Goal: Obtain resource: Download file/media

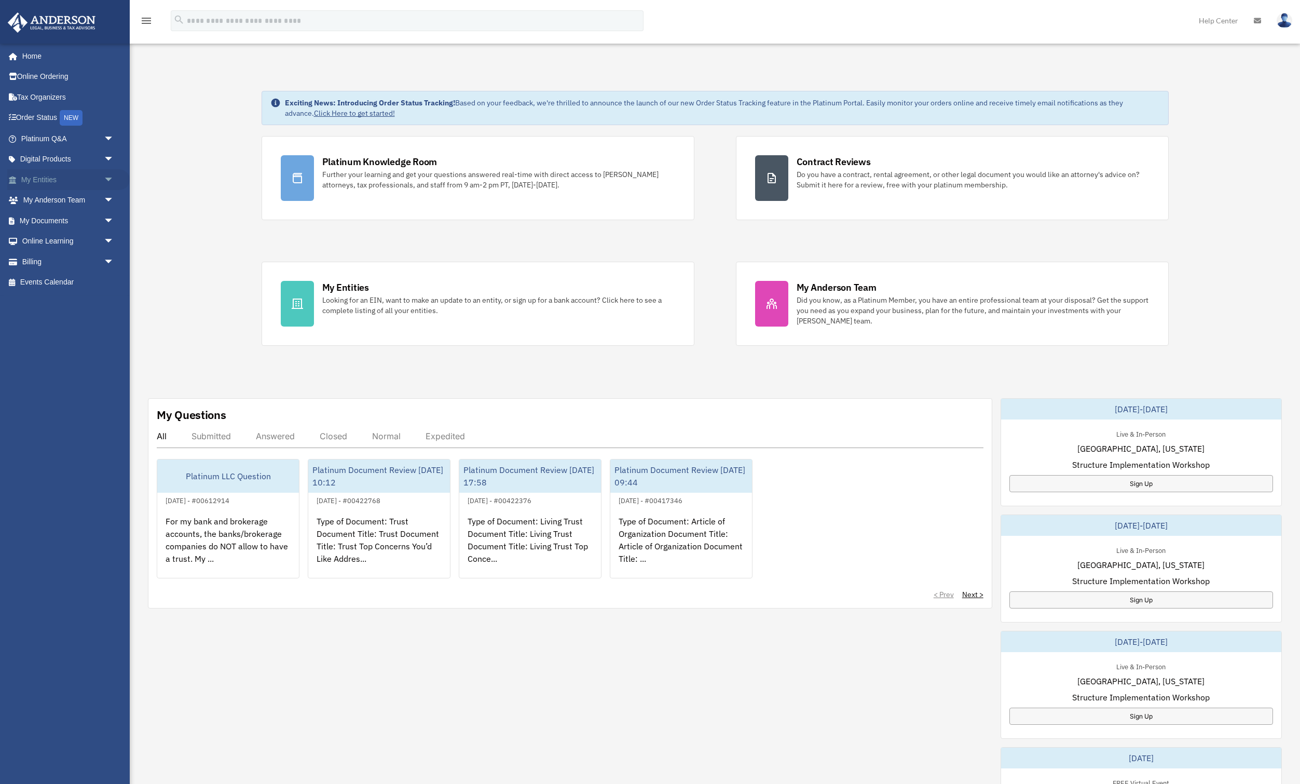
click at [107, 175] on span "arrow_drop_down" at bounding box center [114, 179] width 21 height 21
click at [108, 345] on span "arrow_drop_down" at bounding box center [114, 343] width 21 height 21
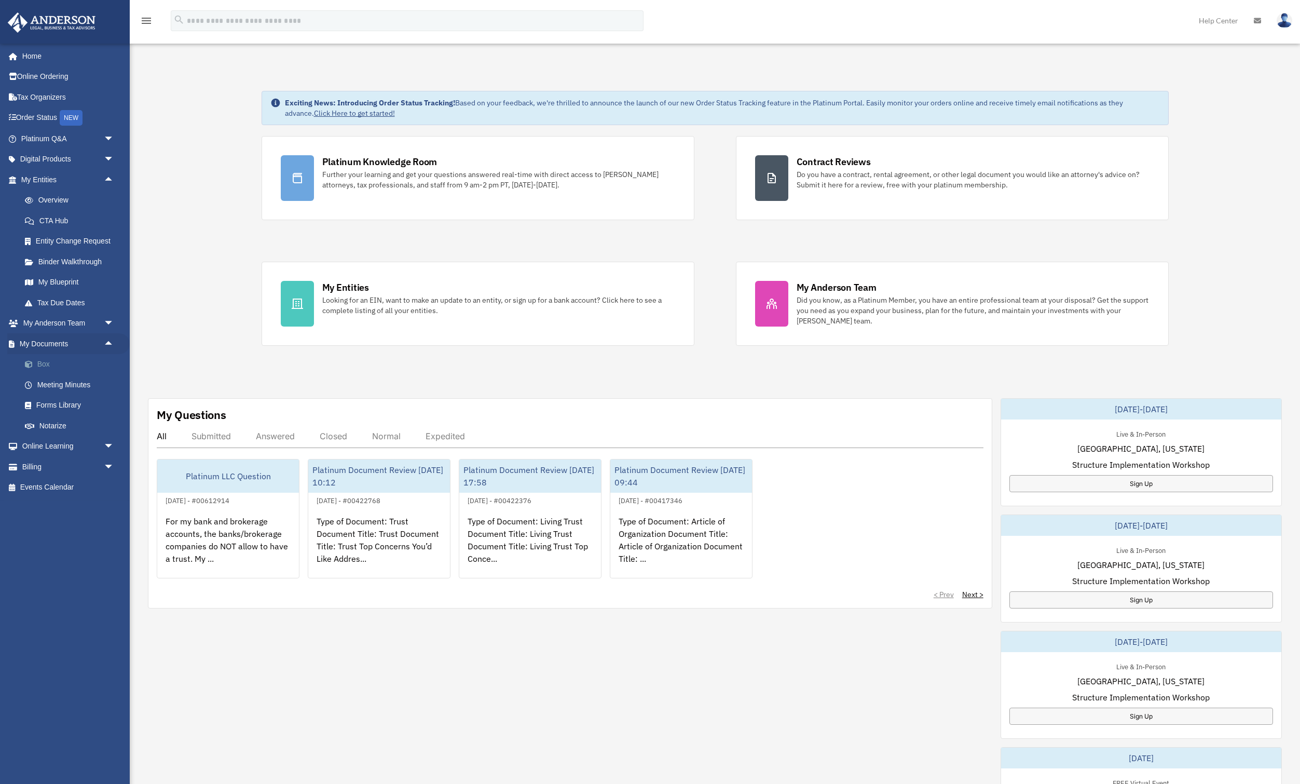
click at [67, 362] on link "Box" at bounding box center [72, 364] width 115 height 21
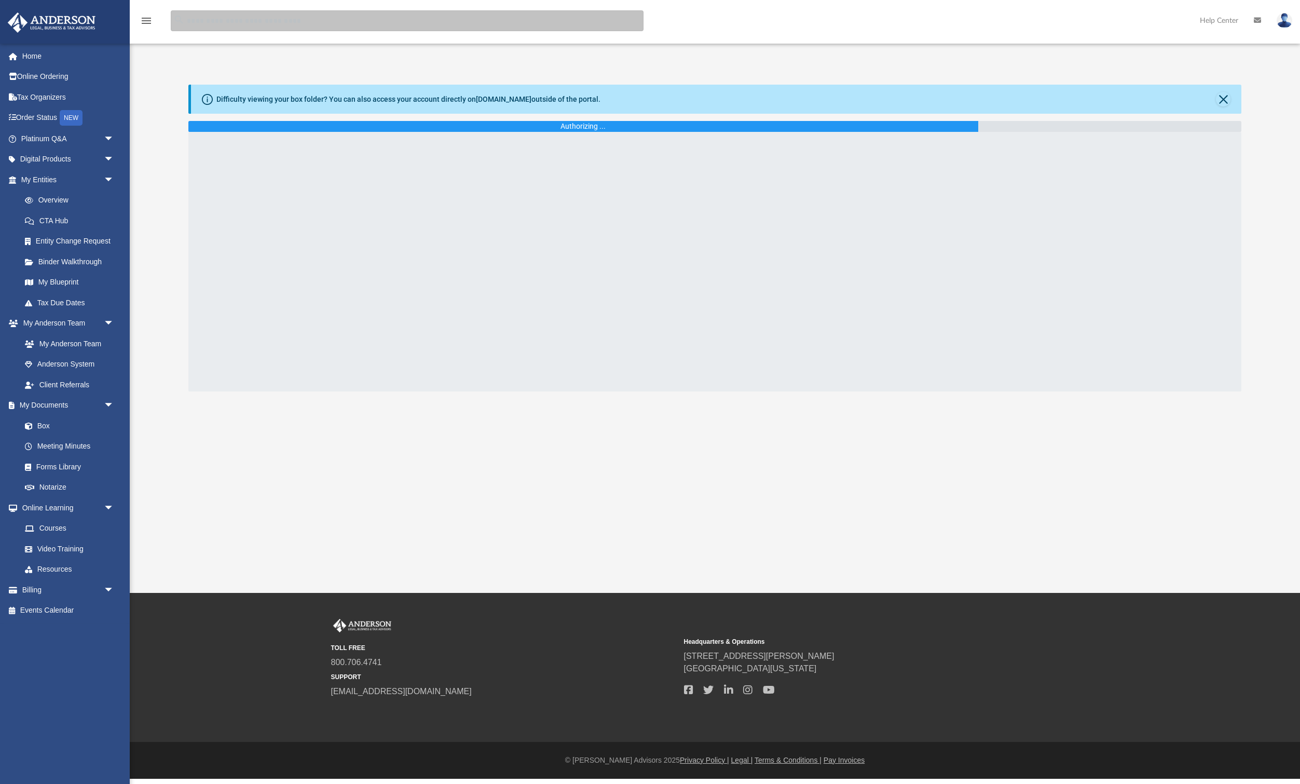
click at [369, 20] on input "search" at bounding box center [407, 20] width 473 height 21
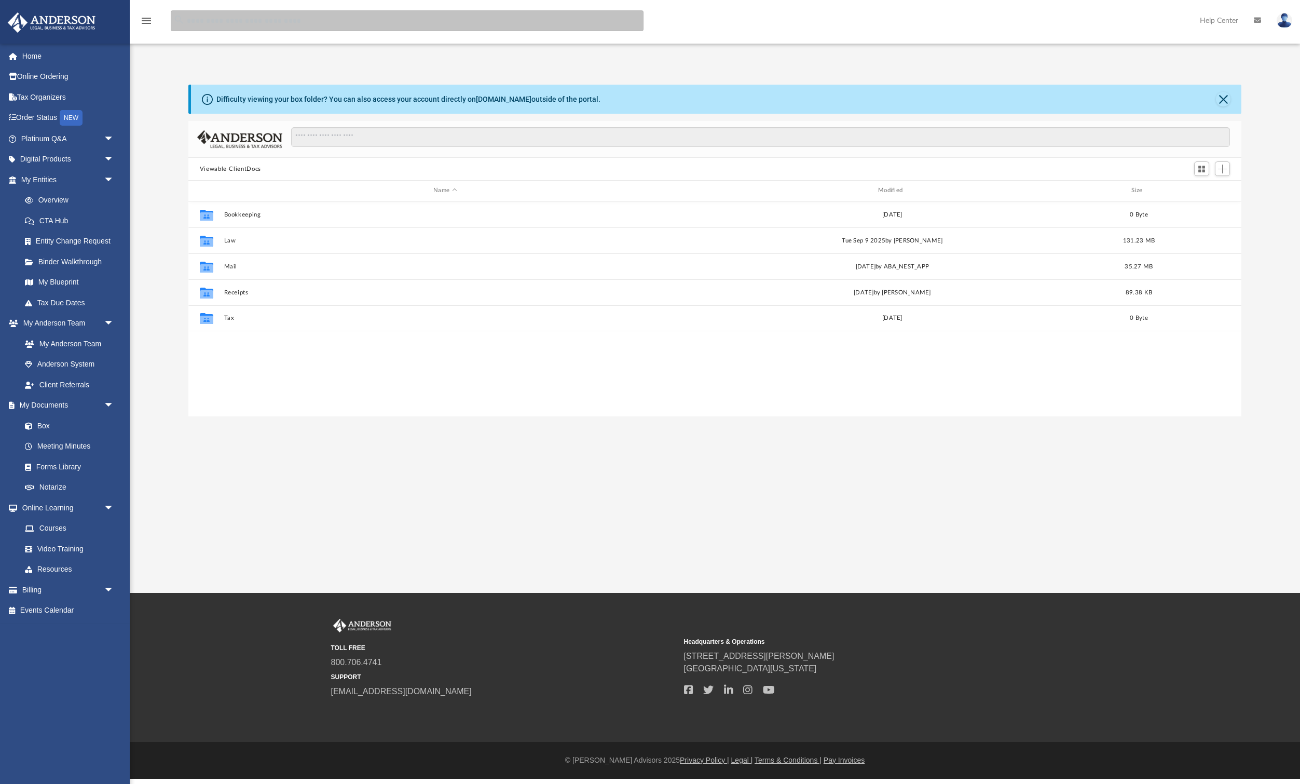
scroll to position [236, 1053]
type input "********"
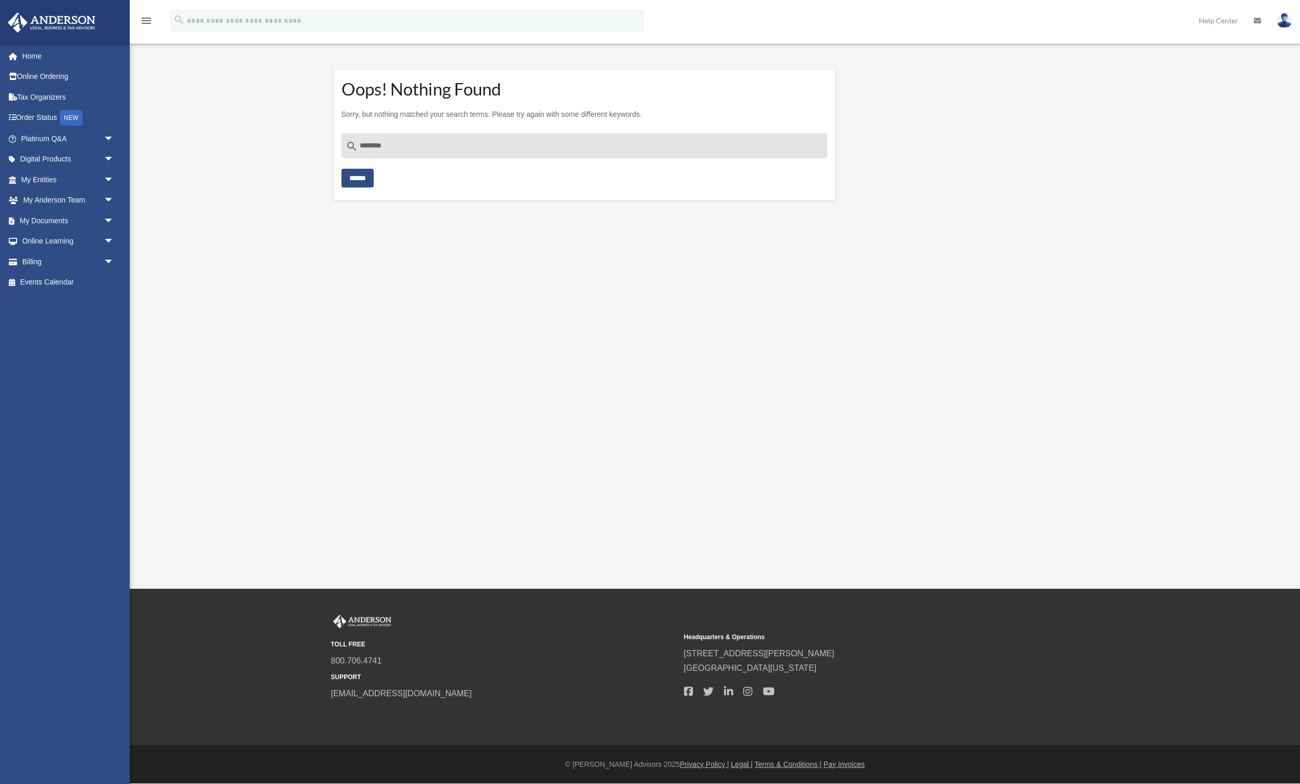
click at [374, 179] on input "******" at bounding box center [358, 178] width 32 height 19
click at [104, 221] on span "arrow_drop_down" at bounding box center [114, 220] width 21 height 21
click at [52, 241] on link "Box" at bounding box center [72, 241] width 115 height 21
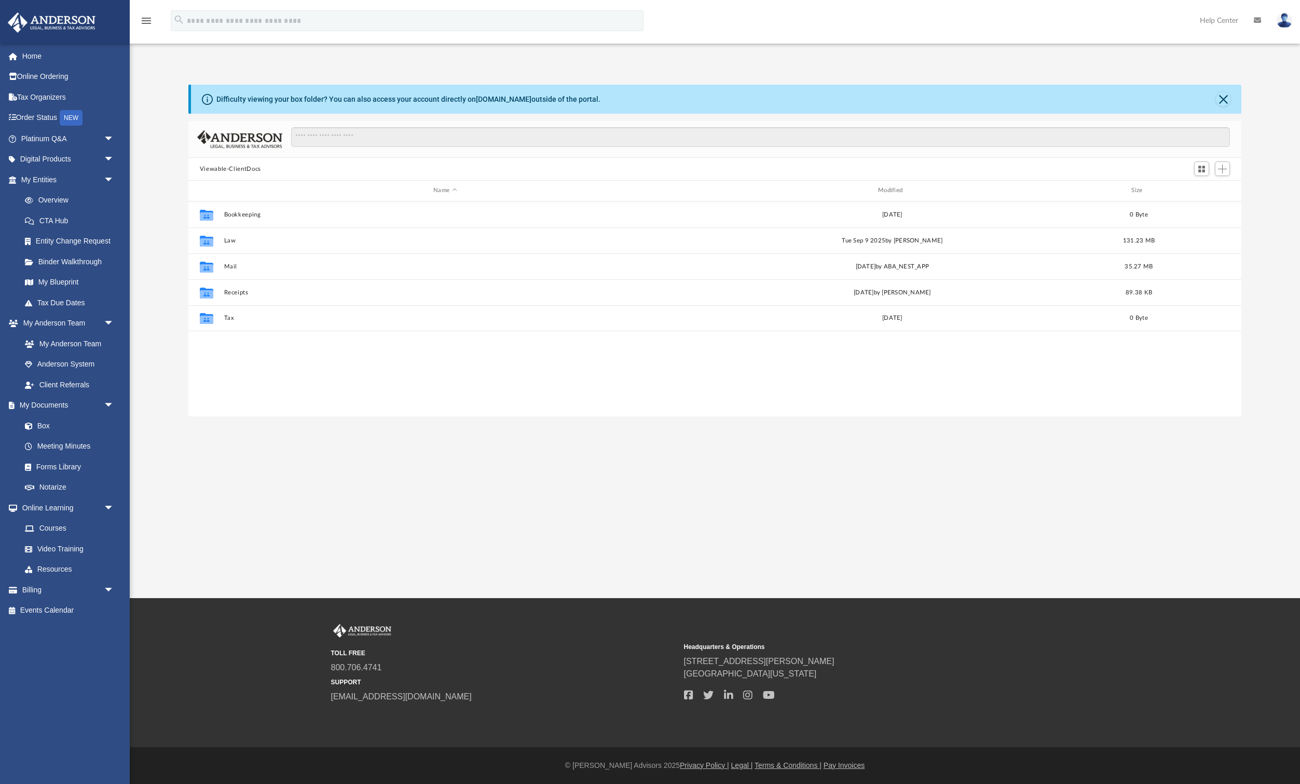
scroll to position [236, 1053]
click at [349, 138] on input "Search files and folders" at bounding box center [760, 137] width 939 height 20
type input "********"
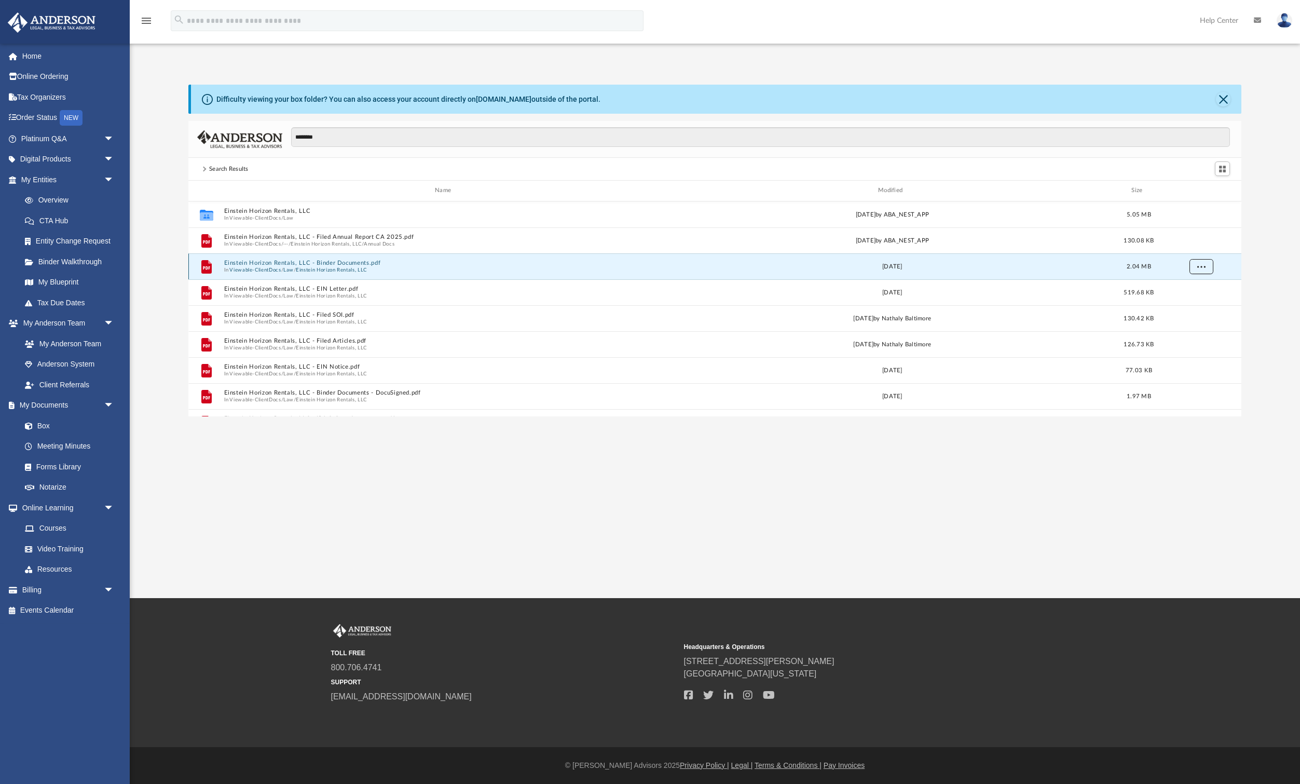
click at [1202, 264] on span "More options" at bounding box center [1201, 266] width 8 height 6
click at [1192, 302] on li "Download" at bounding box center [1192, 303] width 30 height 11
click at [1199, 343] on span "More options" at bounding box center [1201, 344] width 8 height 6
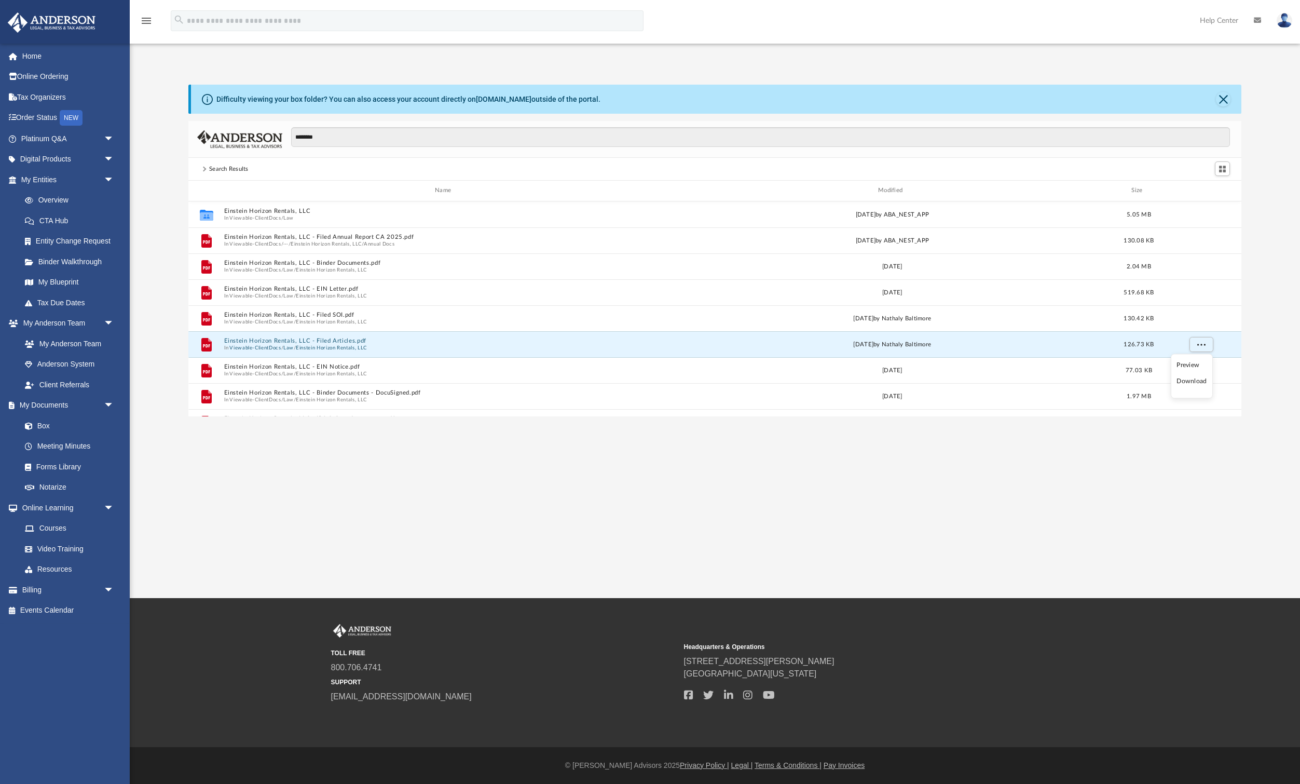
click at [1193, 382] on li "Download" at bounding box center [1192, 381] width 30 height 11
